Goal: Task Accomplishment & Management: Use online tool/utility

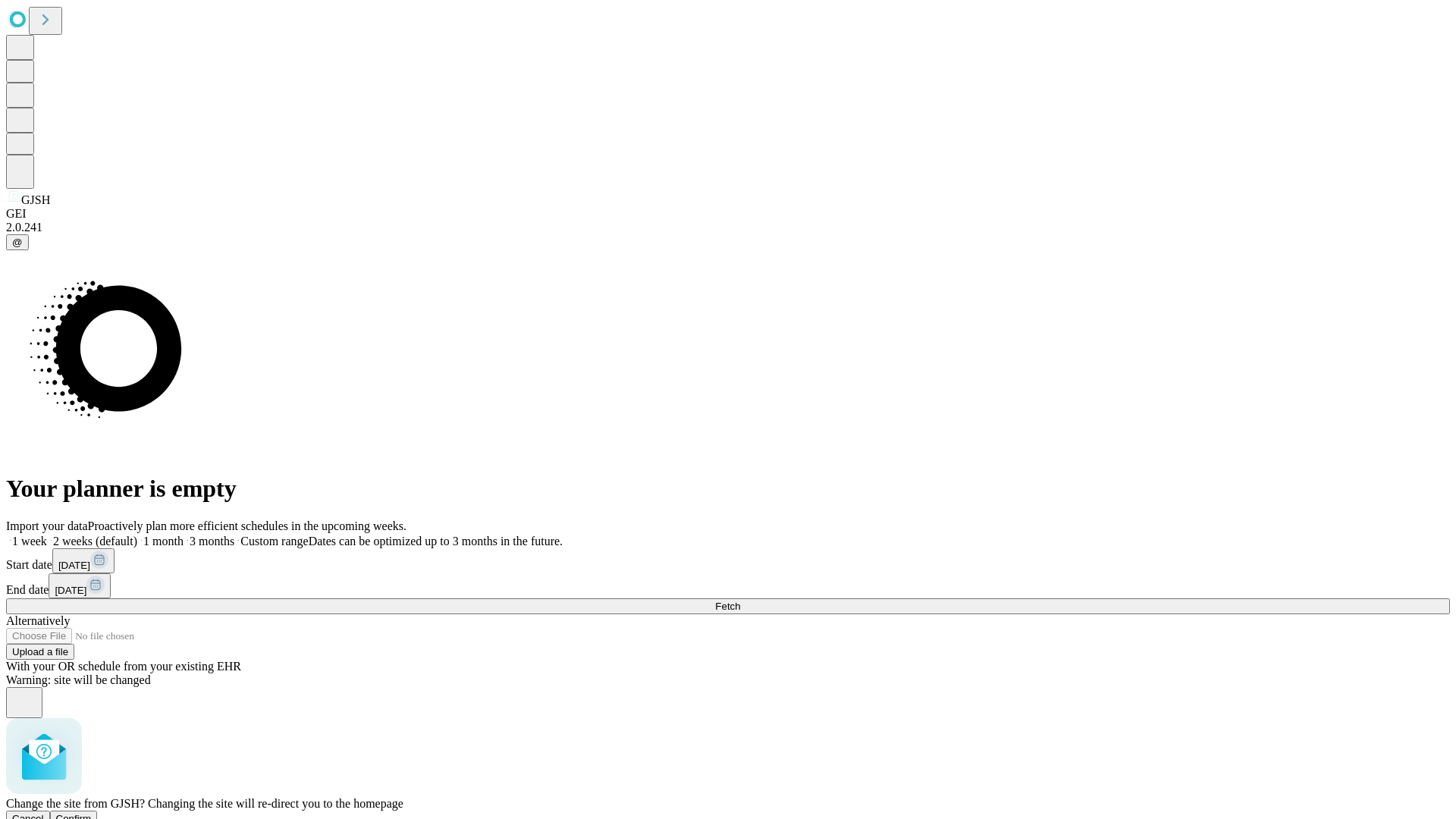
click at [92, 813] on span "Confirm" at bounding box center [73, 818] width 36 height 11
click at [47, 534] on label "1 week" at bounding box center [27, 541] width 41 height 13
click at [740, 600] on span "Fetch" at bounding box center [727, 606] width 25 height 11
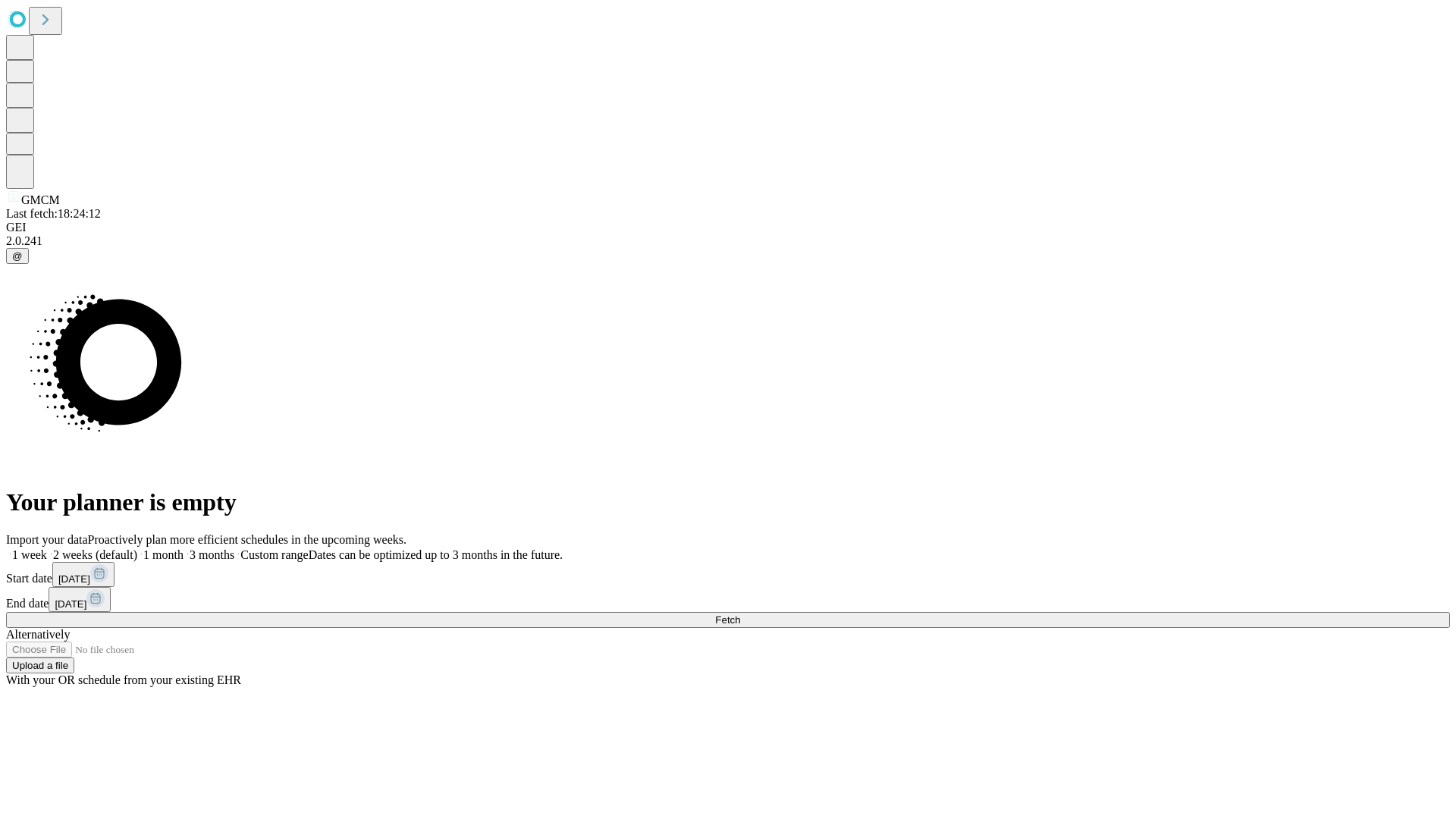
click at [47, 548] on label "1 week" at bounding box center [27, 555] width 41 height 13
click at [740, 614] on span "Fetch" at bounding box center [727, 620] width 25 height 11
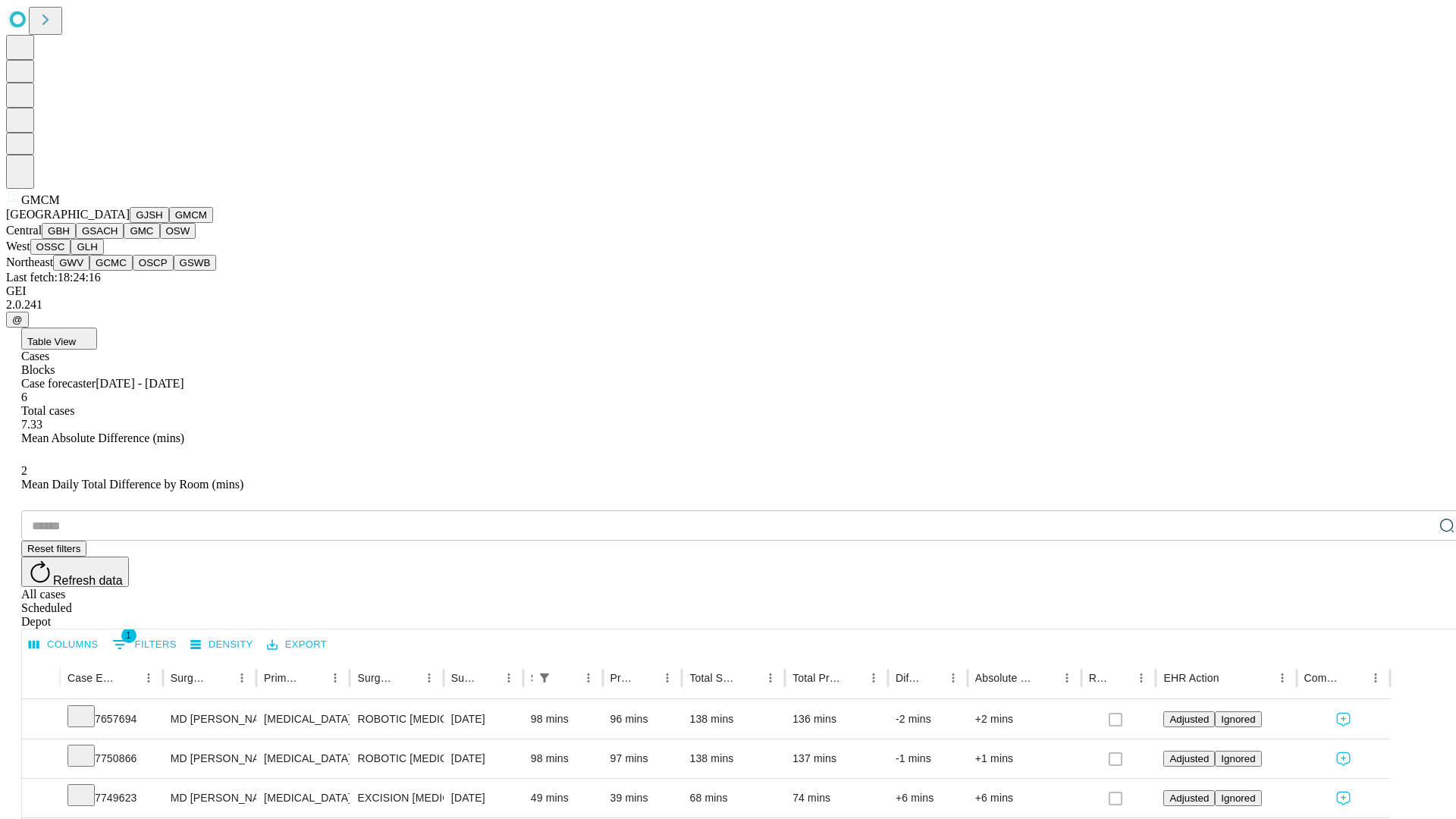
click at [76, 239] on button "GBH" at bounding box center [58, 230] width 34 height 16
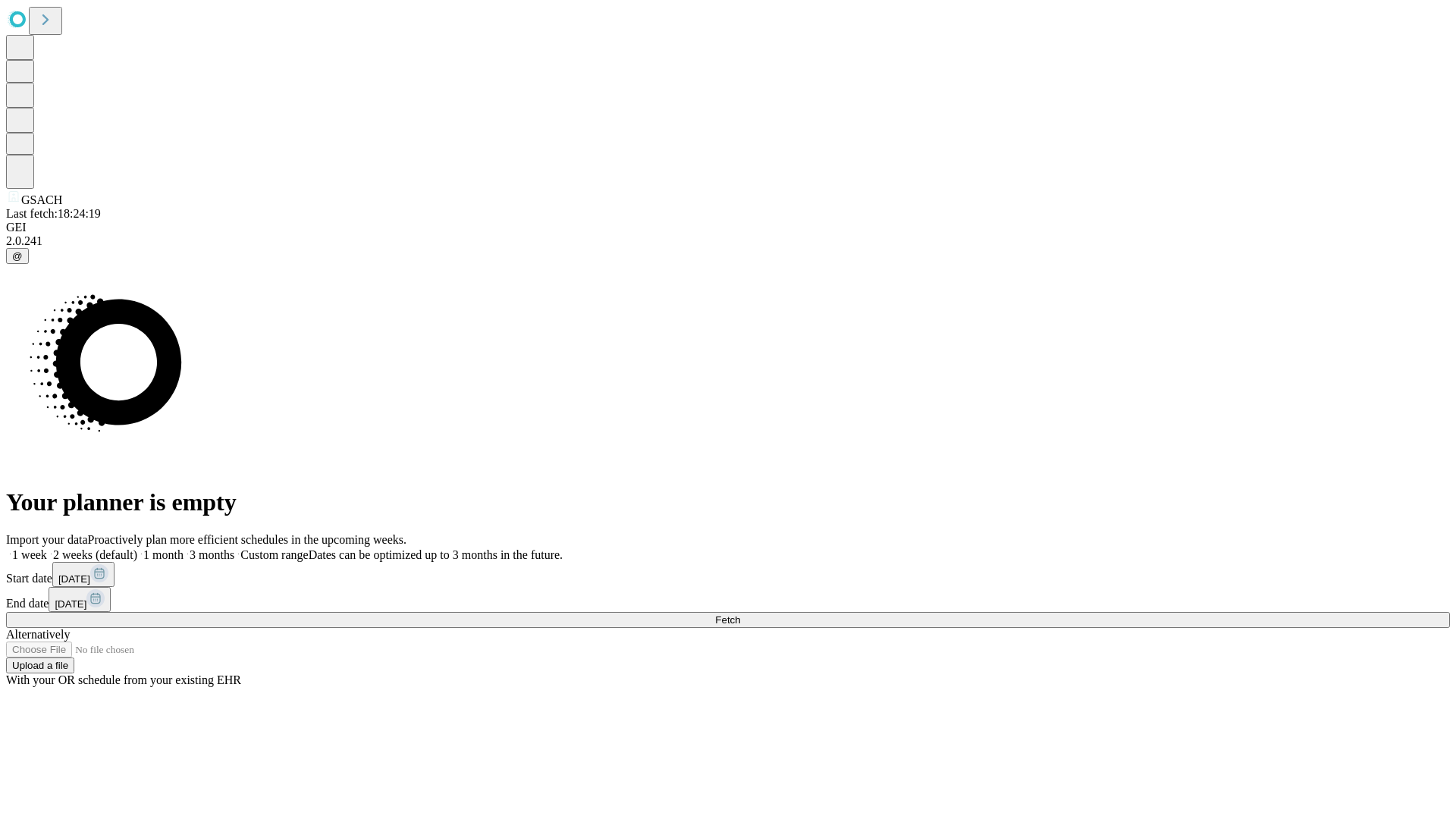
click at [47, 548] on label "1 week" at bounding box center [27, 555] width 41 height 13
click at [740, 614] on span "Fetch" at bounding box center [727, 620] width 25 height 11
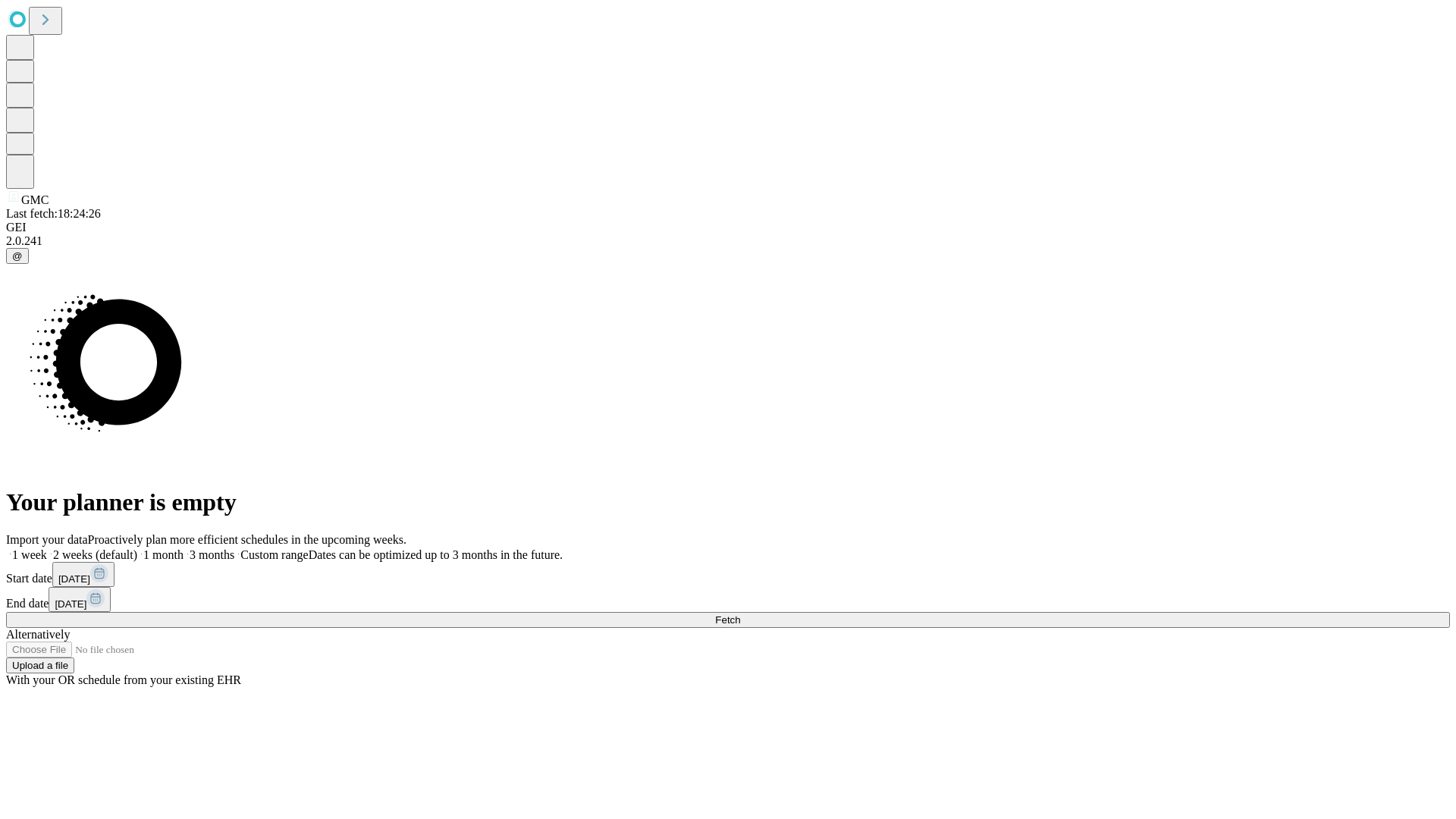
click at [47, 548] on label "1 week" at bounding box center [27, 555] width 41 height 13
click at [740, 614] on span "Fetch" at bounding box center [727, 620] width 25 height 11
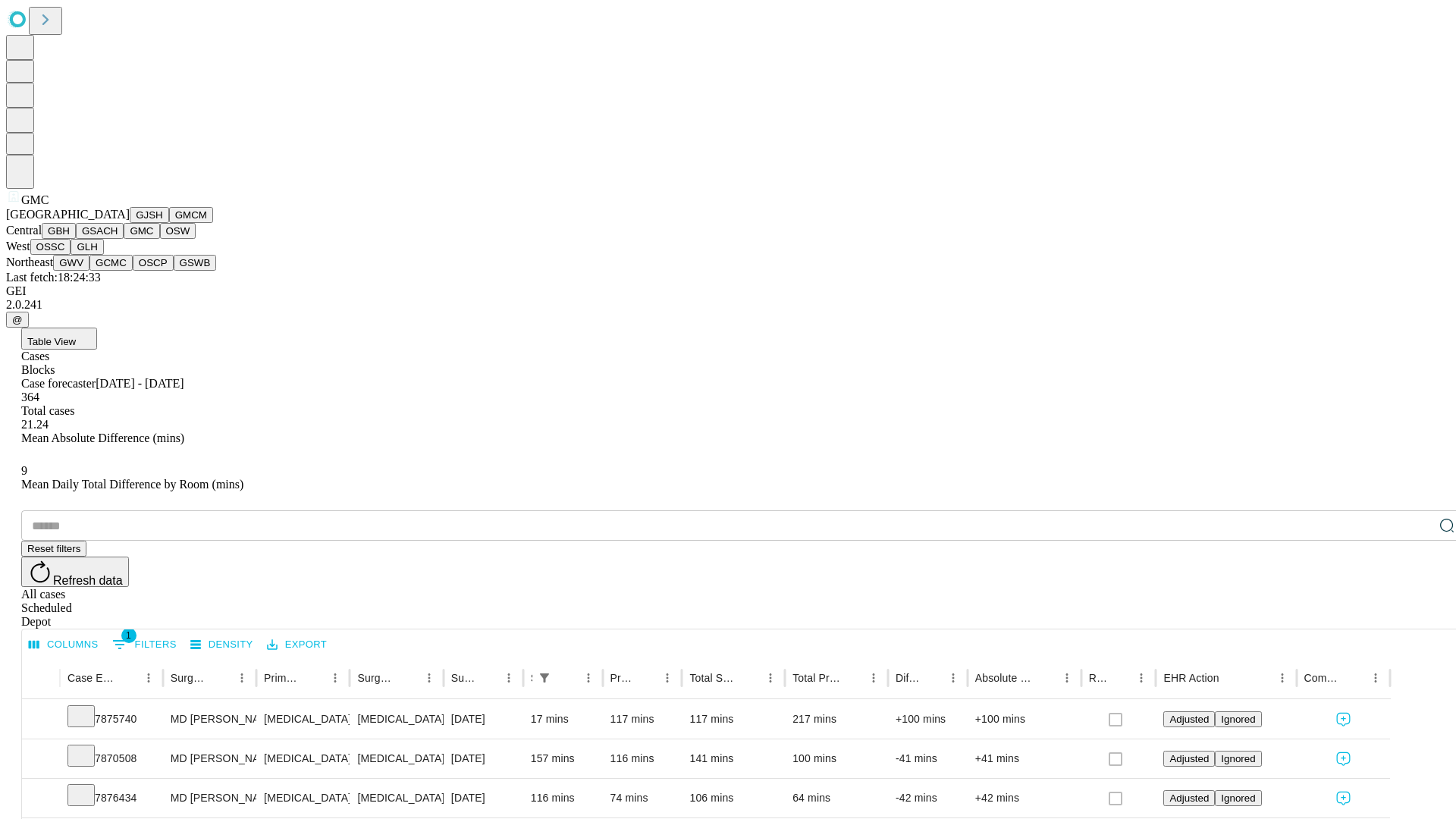
click at [160, 239] on button "OSW" at bounding box center [178, 230] width 37 height 16
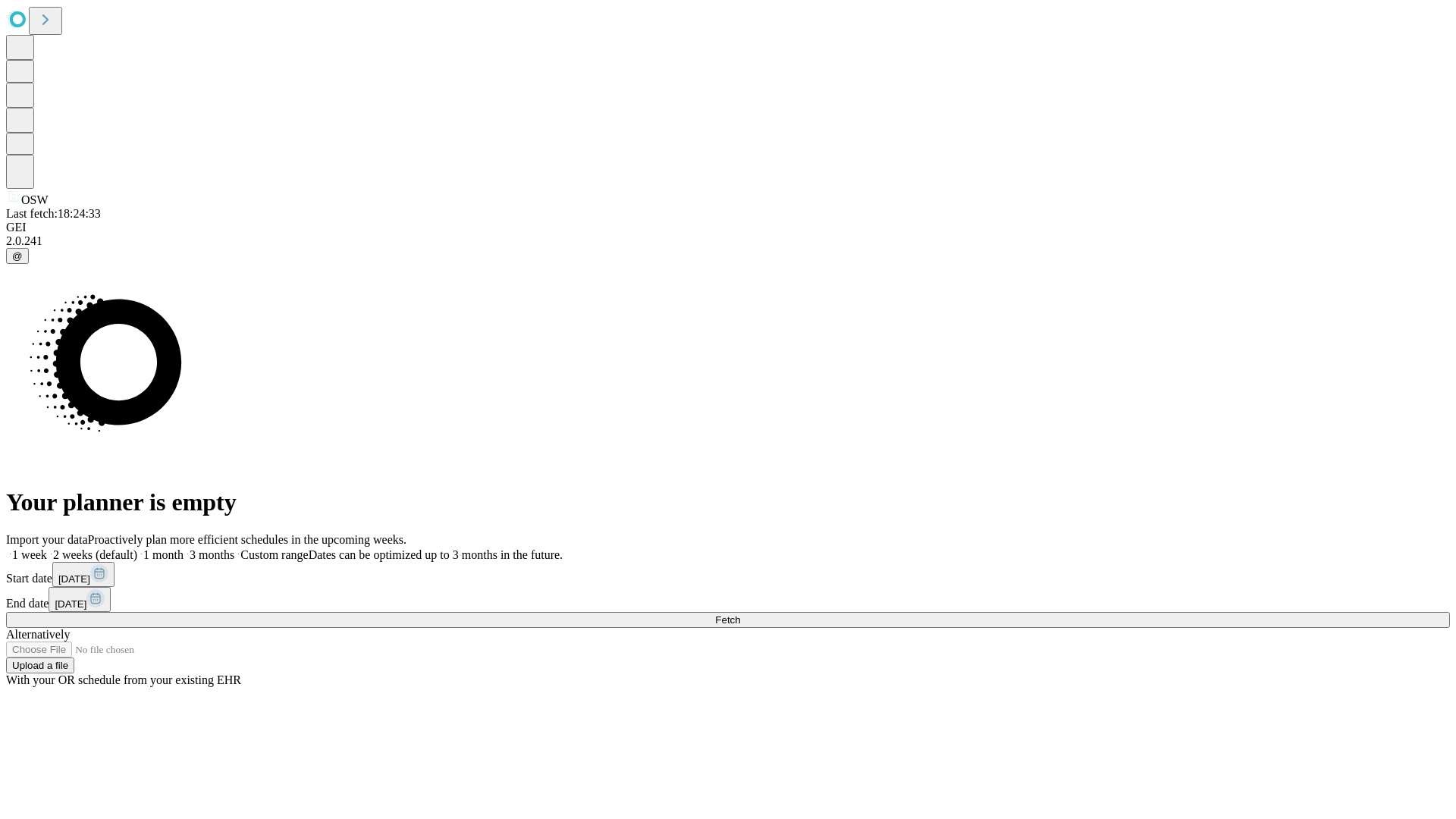
click at [47, 548] on label "1 week" at bounding box center [27, 555] width 41 height 13
click at [740, 614] on span "Fetch" at bounding box center [727, 620] width 25 height 11
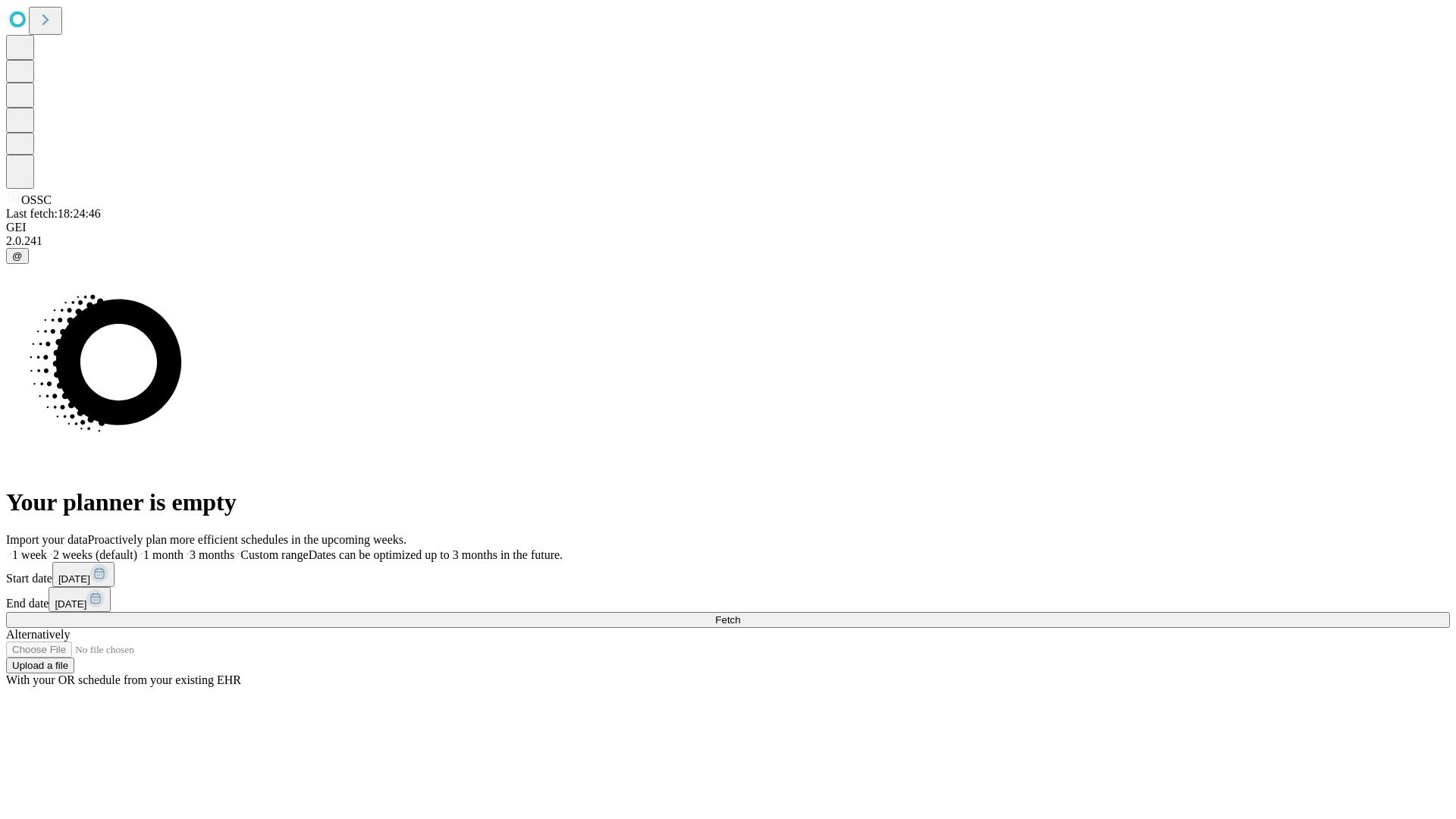
click at [47, 548] on label "1 week" at bounding box center [27, 555] width 41 height 13
click at [740, 614] on span "Fetch" at bounding box center [727, 620] width 25 height 11
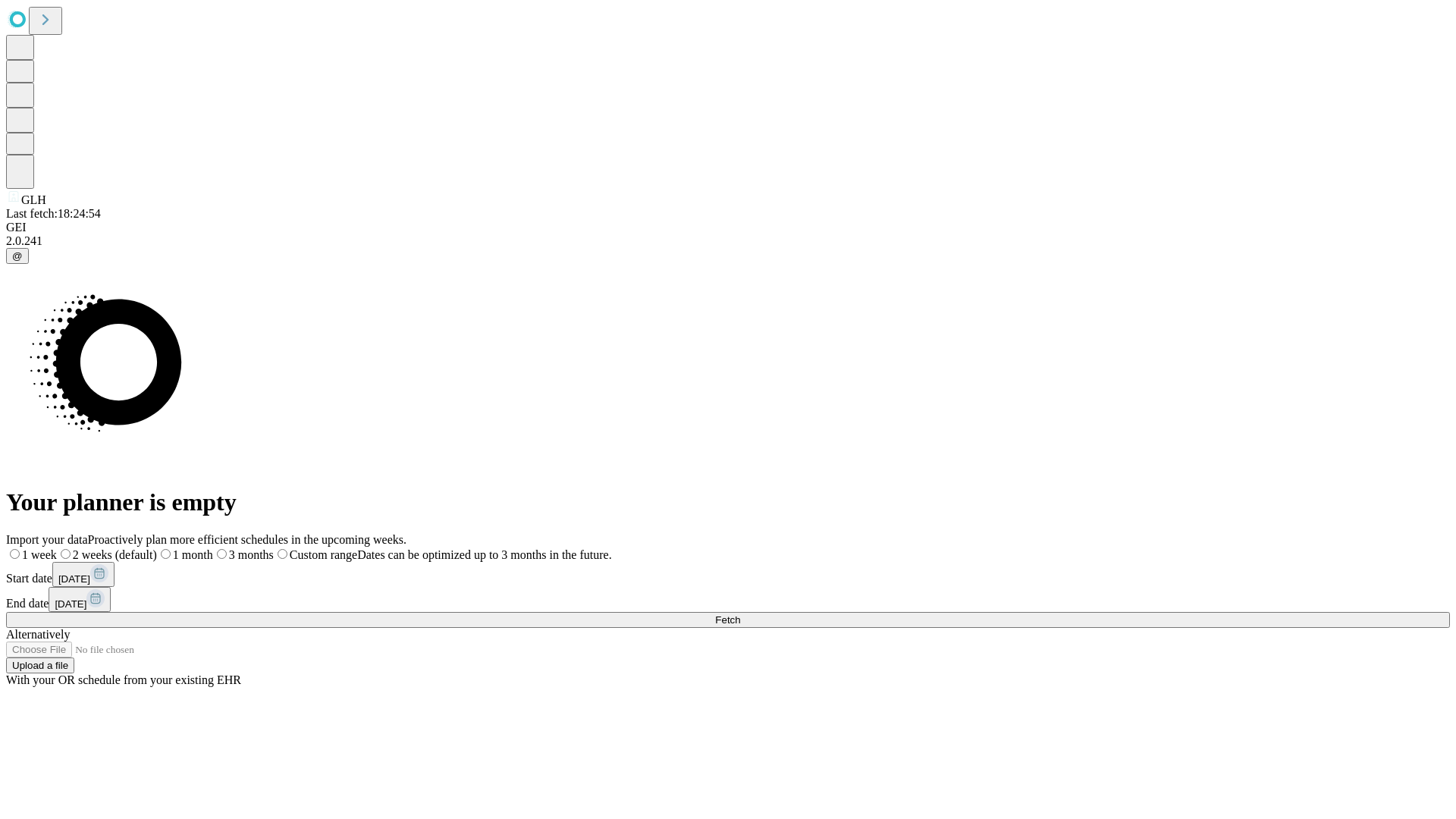
click at [740, 614] on span "Fetch" at bounding box center [727, 620] width 25 height 11
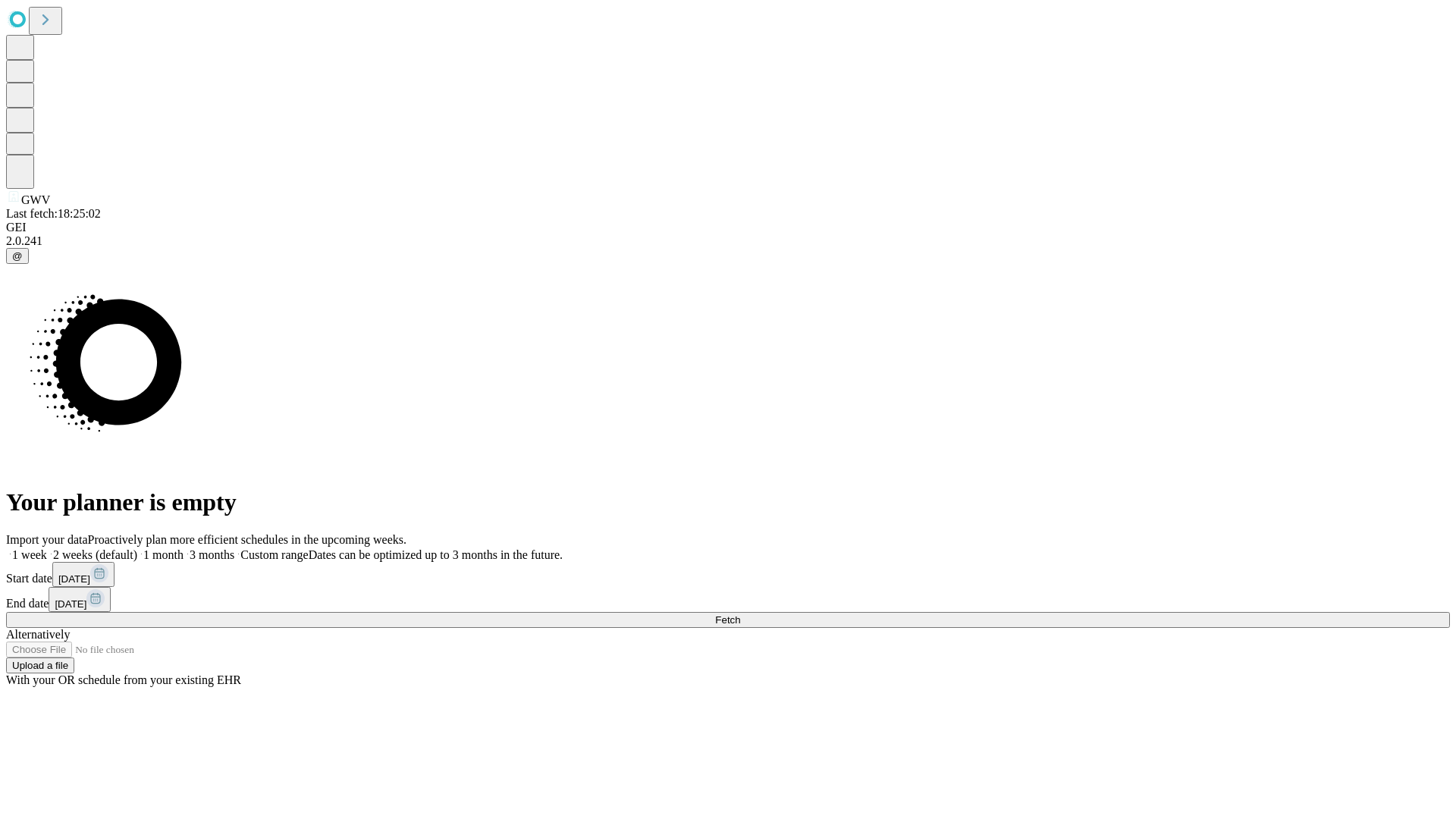
click at [47, 548] on label "1 week" at bounding box center [27, 555] width 41 height 13
click at [740, 614] on span "Fetch" at bounding box center [727, 620] width 25 height 11
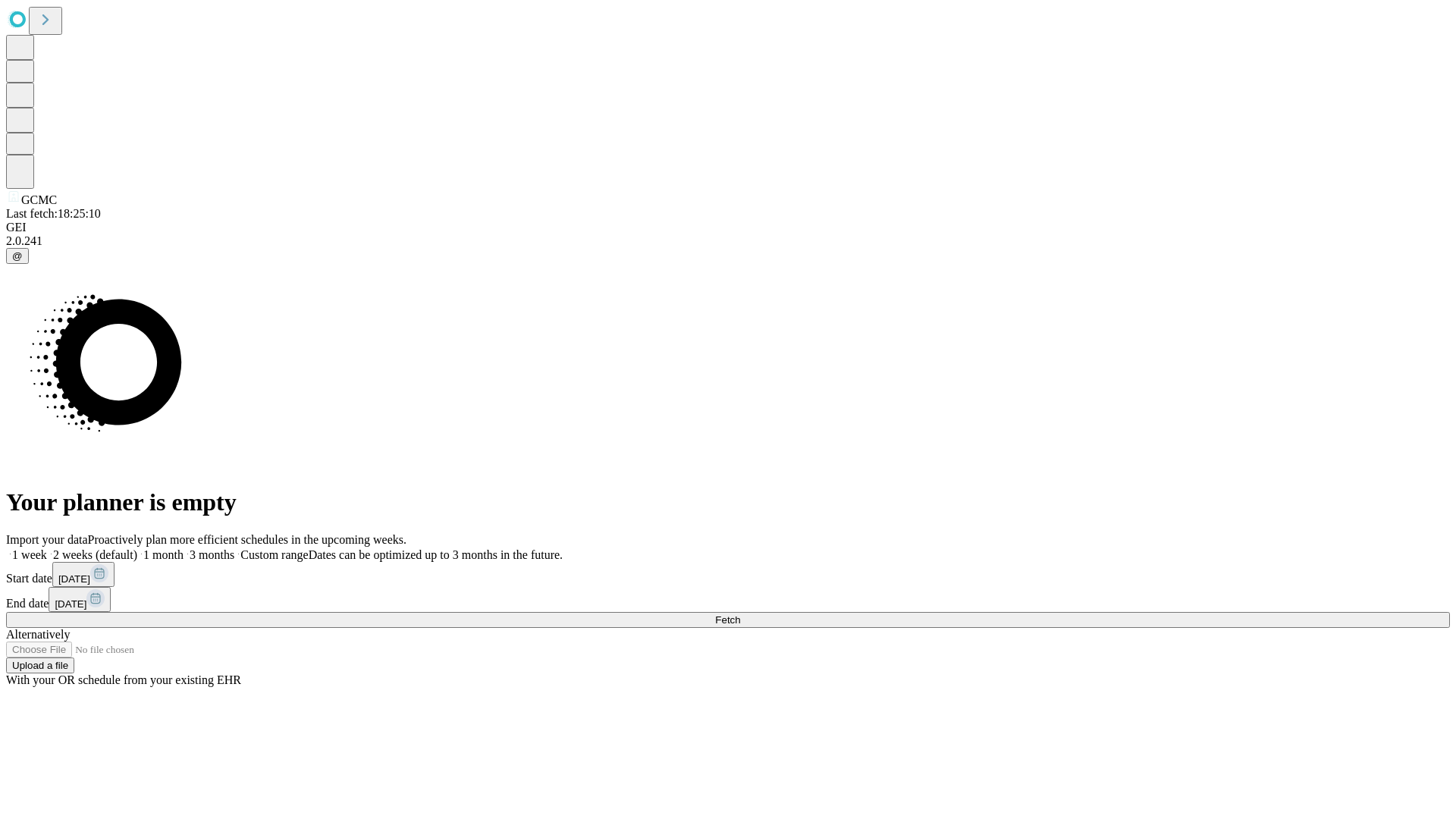
click at [47, 548] on label "1 week" at bounding box center [27, 555] width 41 height 13
click at [740, 614] on span "Fetch" at bounding box center [727, 620] width 25 height 11
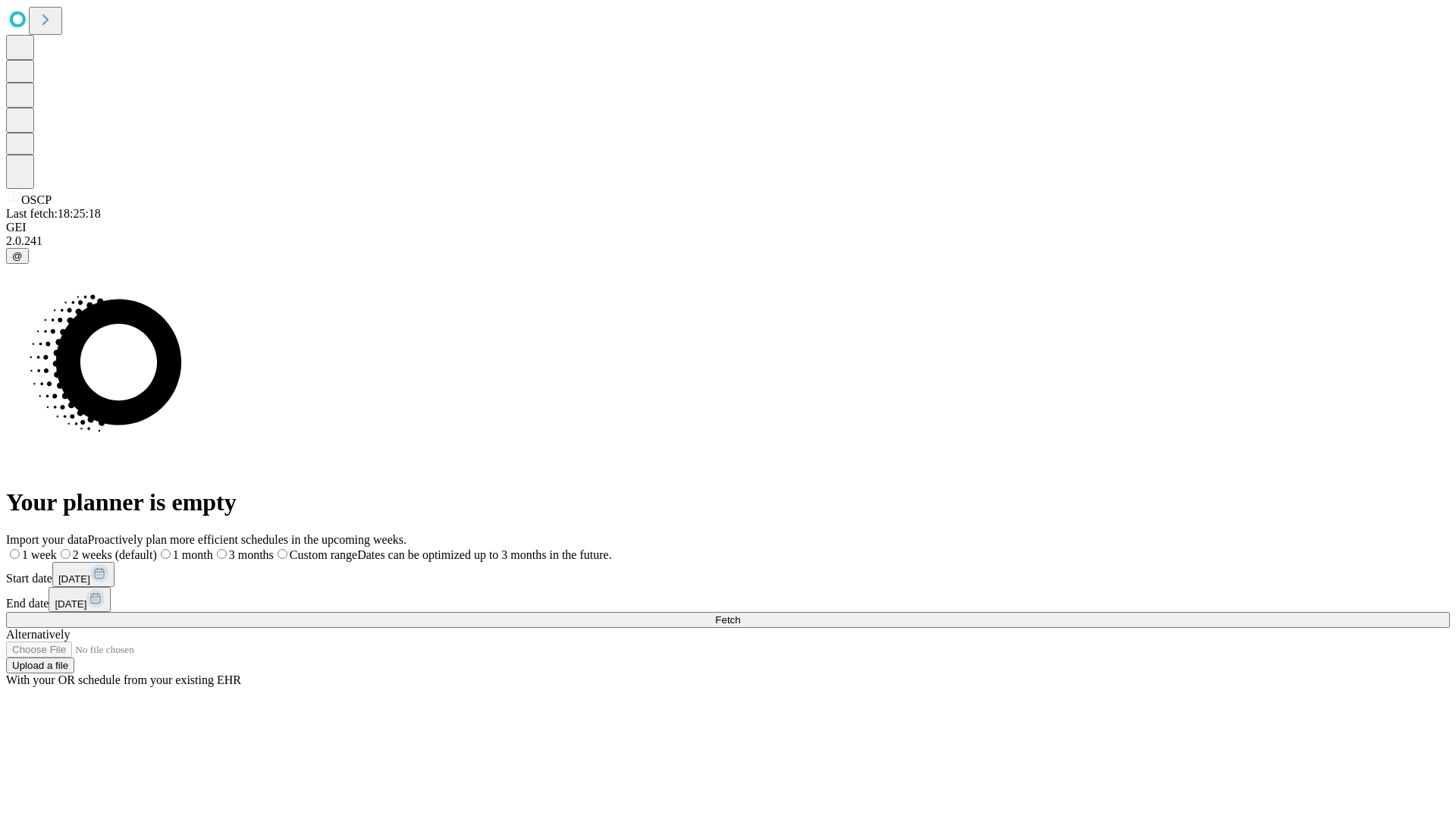
click at [57, 548] on label "1 week" at bounding box center [31, 555] width 51 height 13
click at [740, 614] on span "Fetch" at bounding box center [727, 620] width 25 height 11
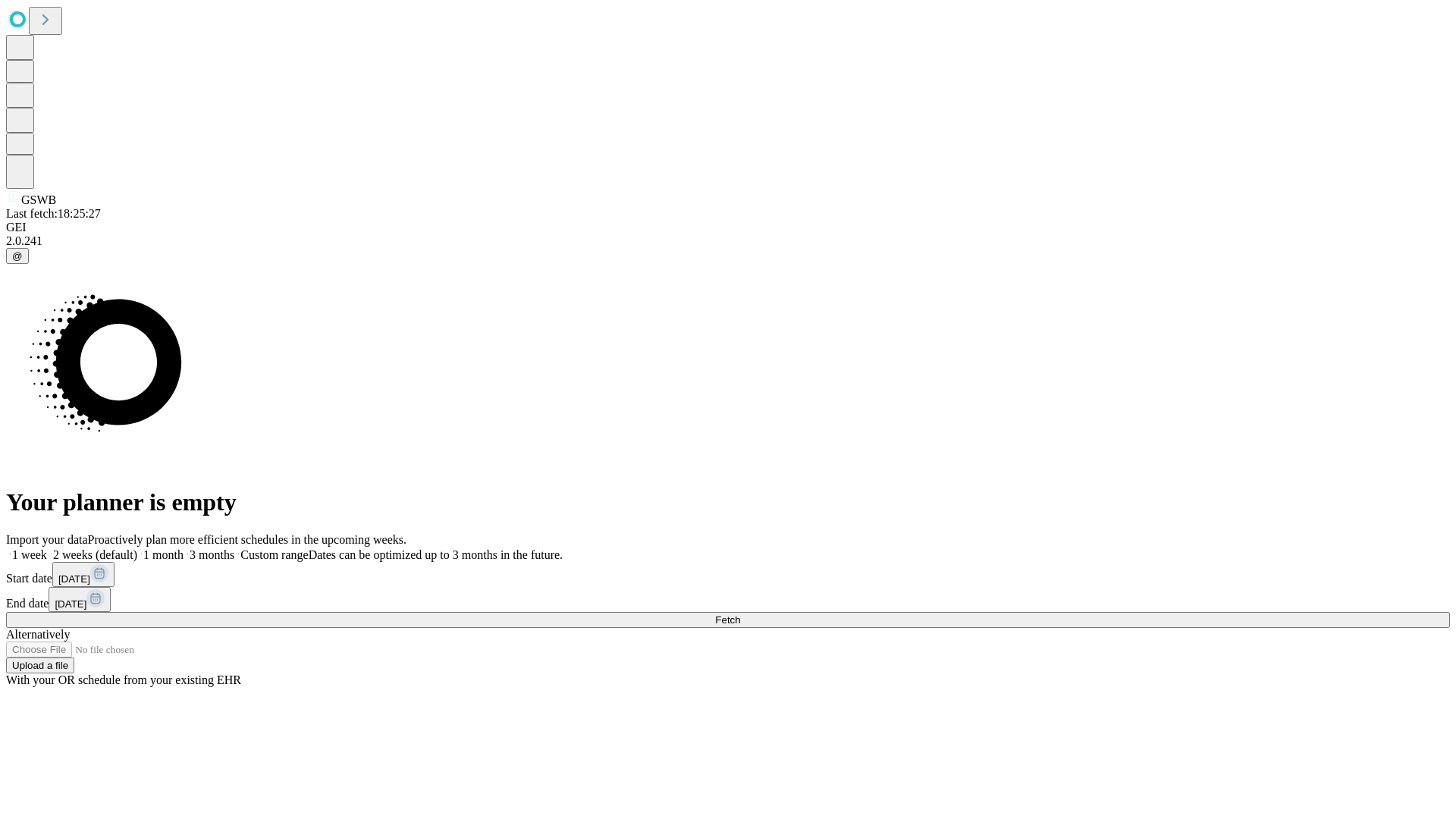
click at [740, 614] on span "Fetch" at bounding box center [727, 620] width 25 height 11
